Goal: Task Accomplishment & Management: Complete application form

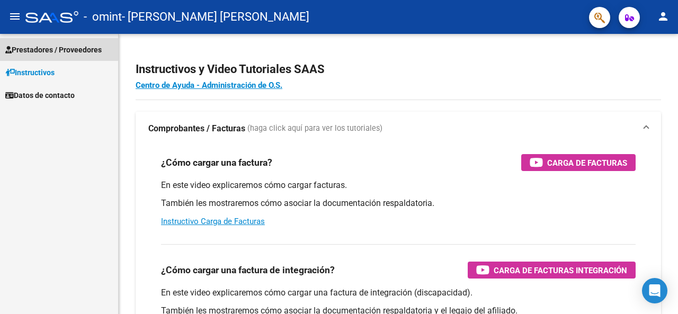
click at [57, 49] on span "Prestadores / Proveedores" at bounding box center [53, 50] width 96 height 12
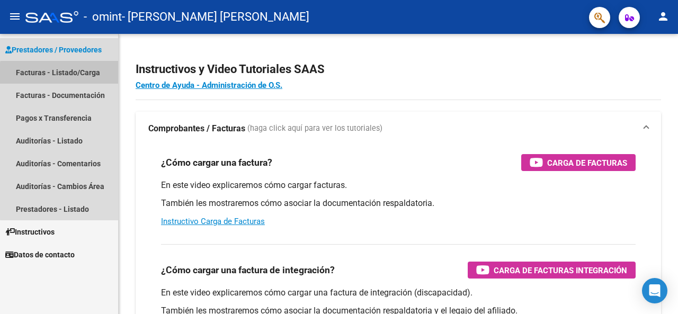
click at [87, 76] on link "Facturas - Listado/Carga" at bounding box center [59, 72] width 118 height 23
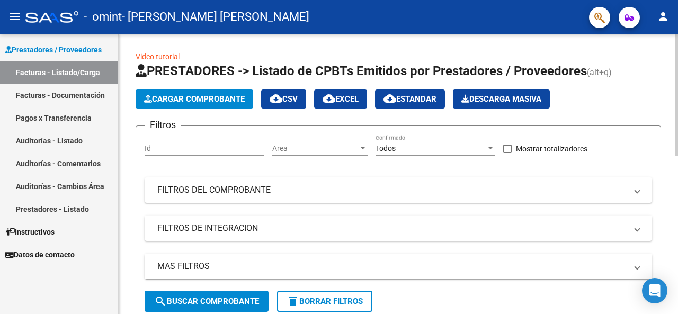
click at [211, 100] on span "Cargar Comprobante" at bounding box center [194, 99] width 101 height 10
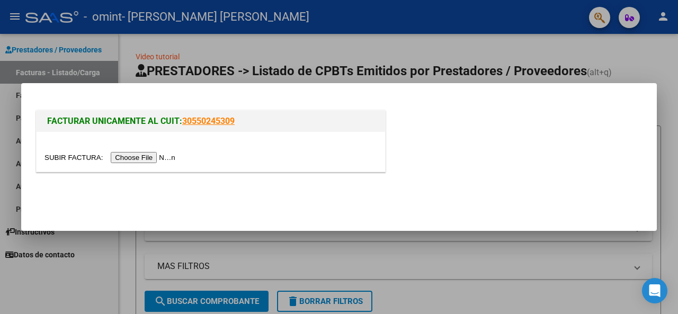
click at [161, 158] on input "file" at bounding box center [111, 157] width 134 height 11
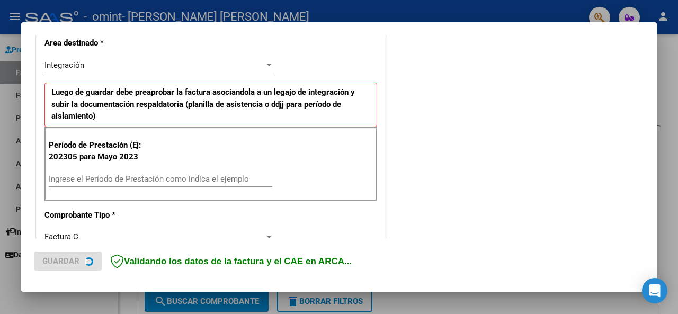
scroll to position [265, 0]
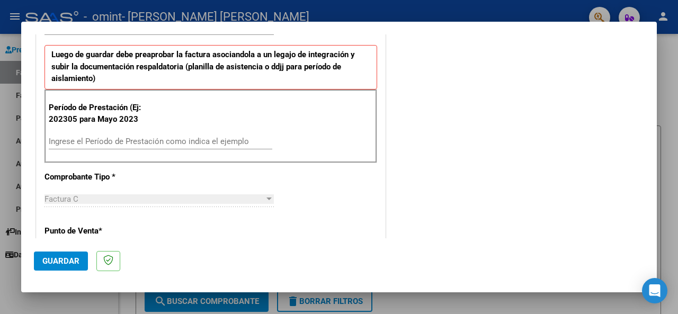
click at [113, 139] on input "Ingrese el Período de Prestación como indica el ejemplo" at bounding box center [160, 142] width 223 height 10
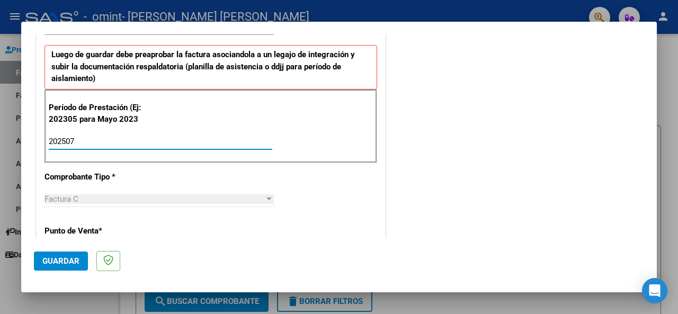
type input "202507"
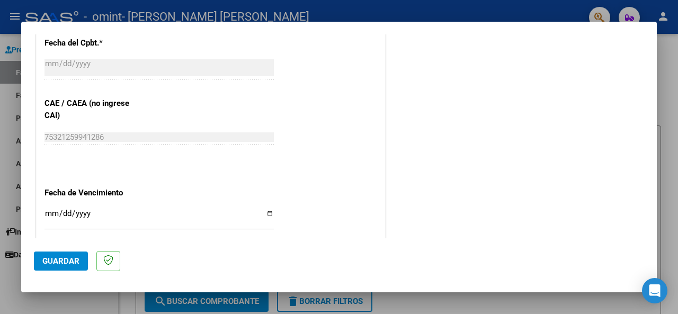
scroll to position [635, 0]
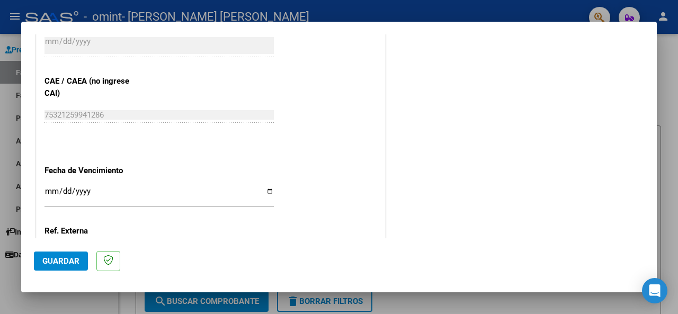
click at [98, 192] on input "Ingresar la fecha" at bounding box center [158, 195] width 229 height 17
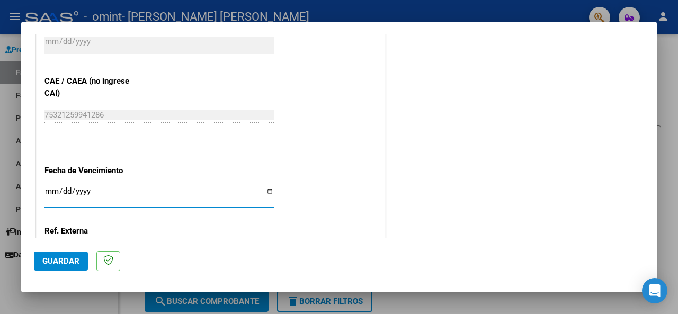
click at [268, 190] on input "Ingresar la fecha" at bounding box center [158, 195] width 229 height 17
type input "[DATE]"
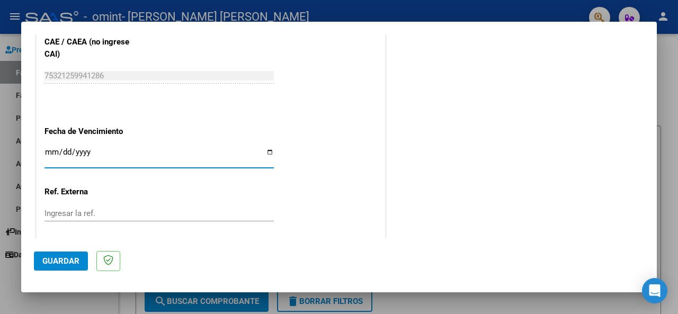
scroll to position [729, 0]
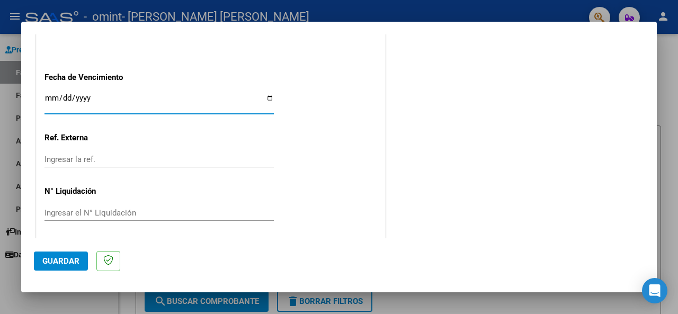
click at [64, 260] on span "Guardar" at bounding box center [60, 261] width 37 height 10
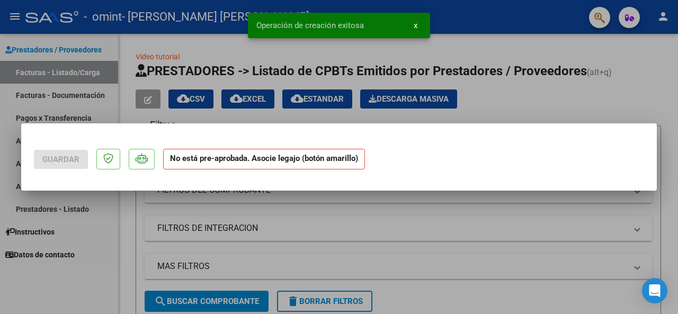
scroll to position [0, 0]
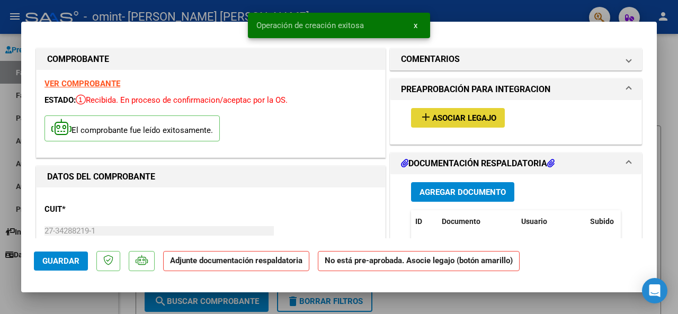
click at [446, 125] on button "add Asociar Legajo" at bounding box center [458, 118] width 94 height 20
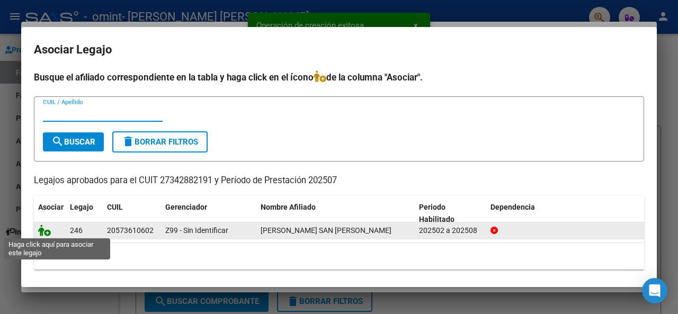
click at [48, 227] on icon at bounding box center [44, 231] width 13 height 12
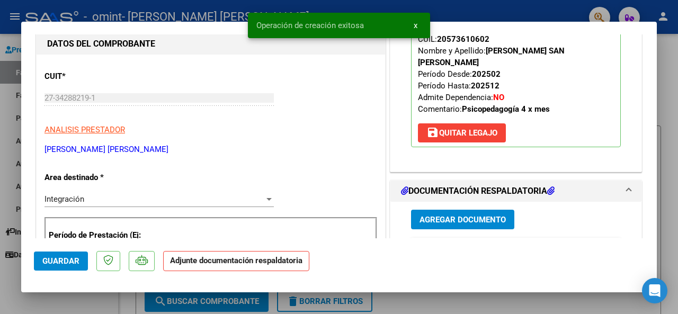
scroll to position [212, 0]
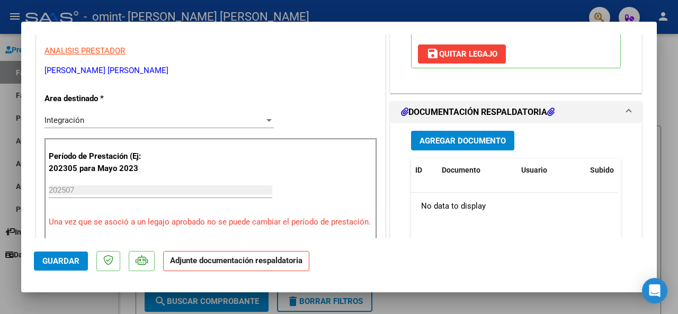
click at [446, 136] on span "Agregar Documento" at bounding box center [462, 141] width 86 height 10
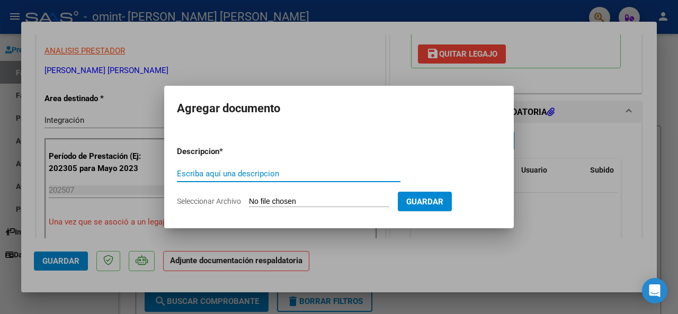
click at [284, 205] on input "Seleccionar Archivo" at bounding box center [319, 202] width 140 height 10
type input "C:\fakepath\OMINT.pdf"
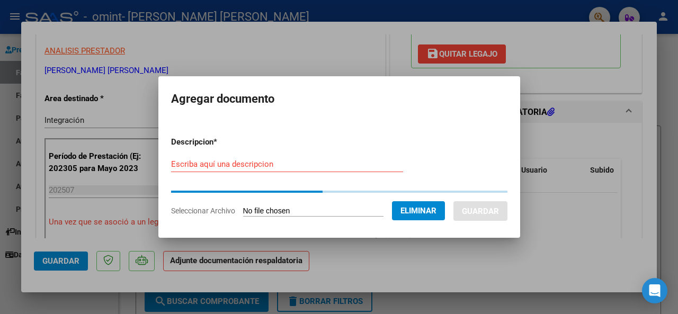
click at [254, 164] on input "Escriba aquí una descripcion" at bounding box center [287, 164] width 232 height 10
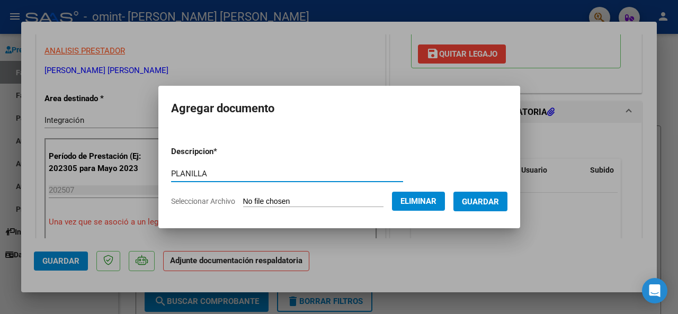
type input "PLANILLA"
click at [446, 202] on span "Guardar" at bounding box center [480, 202] width 37 height 10
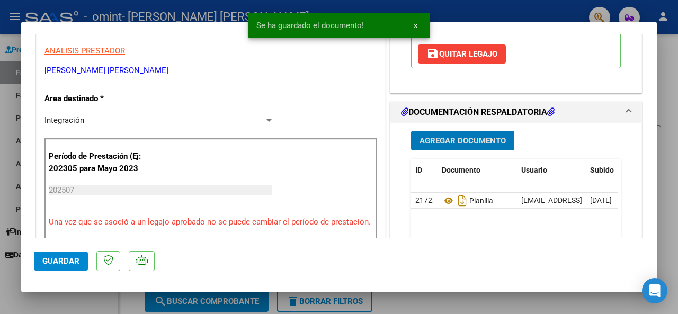
click at [446, 166] on div at bounding box center [339, 157] width 678 height 314
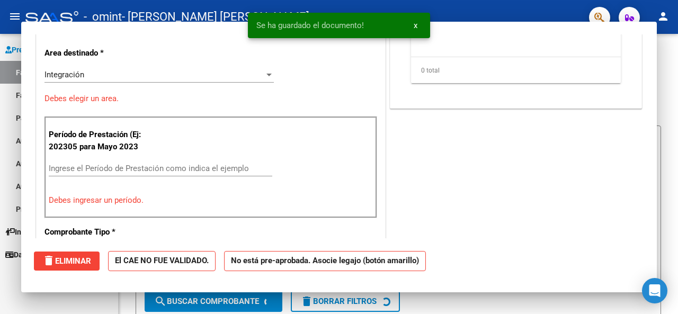
scroll to position [0, 0]
